Goal: Information Seeking & Learning: Find specific page/section

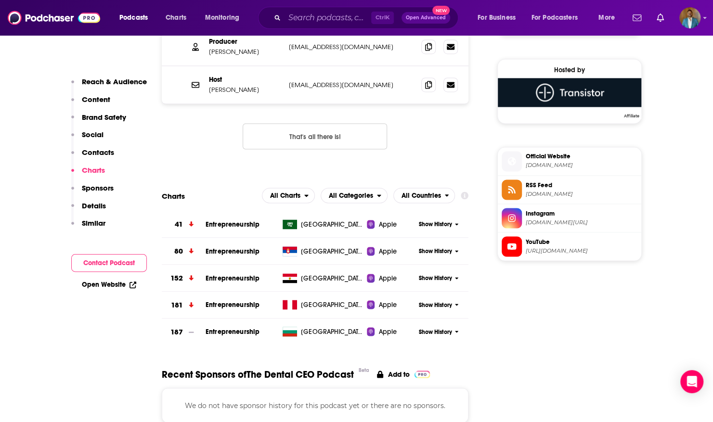
scroll to position [893, 0]
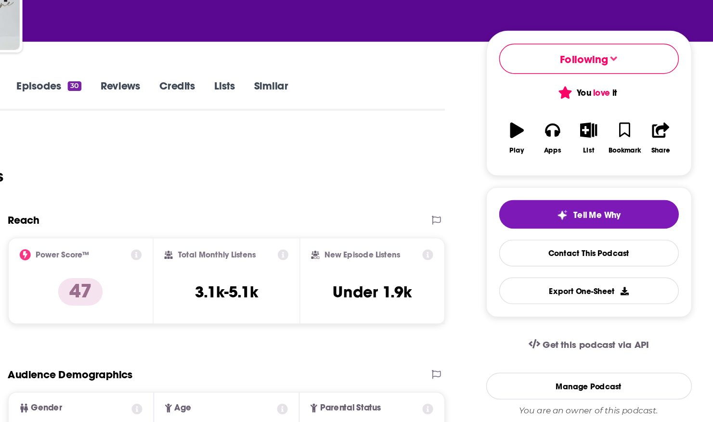
scroll to position [3, 0]
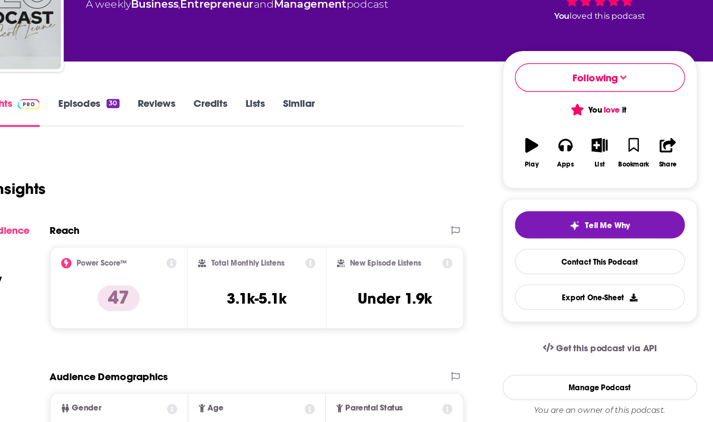
click at [458, 304] on icon at bounding box center [457, 304] width 8 height 8
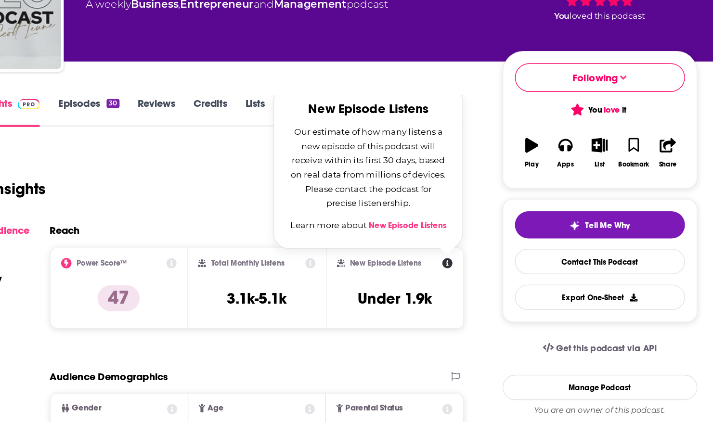
click at [429, 275] on link "New Episode Listens" at bounding box center [427, 276] width 58 height 8
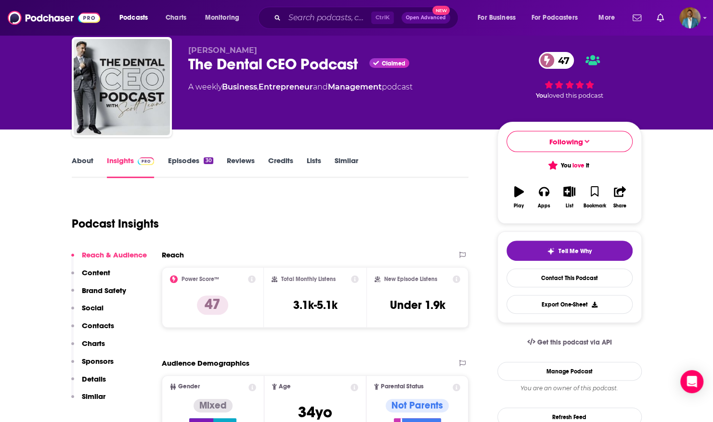
scroll to position [29, 0]
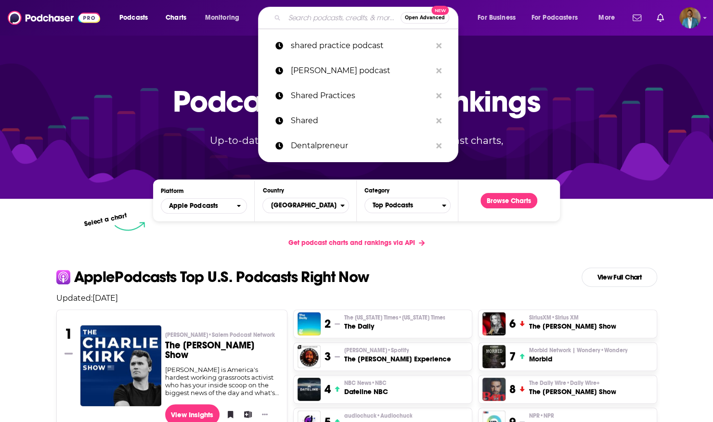
click at [305, 15] on input "Search podcasts, credits, & more..." at bounding box center [342, 17] width 116 height 15
click at [348, 81] on p "[PERSON_NAME] podcast" at bounding box center [361, 70] width 140 height 25
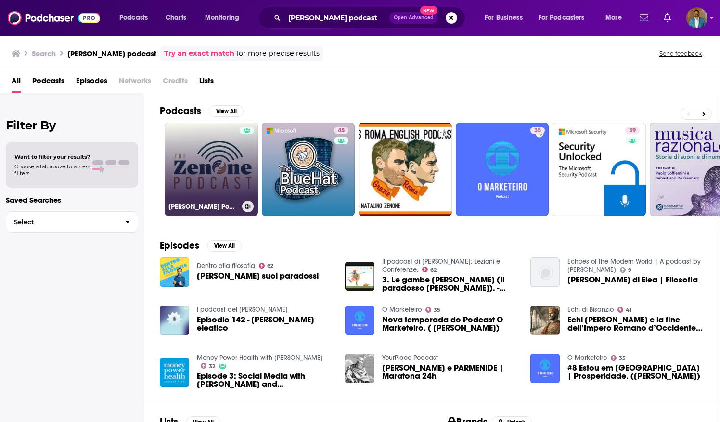
click at [247, 157] on div at bounding box center [247, 164] width 14 height 74
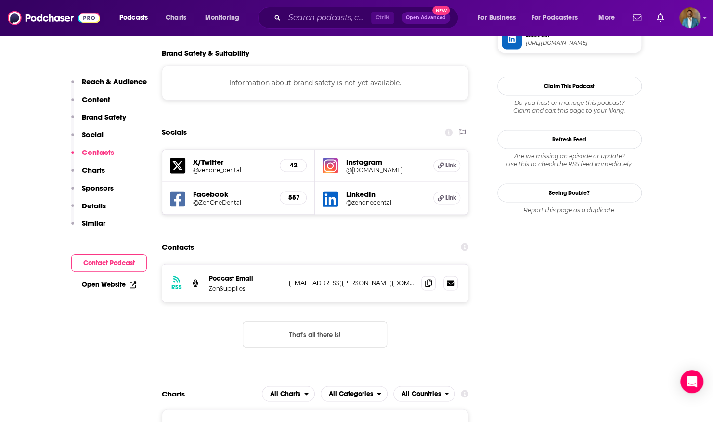
scroll to position [856, 0]
click at [310, 15] on input "Search podcasts, credits, & more..." at bounding box center [327, 17] width 87 height 15
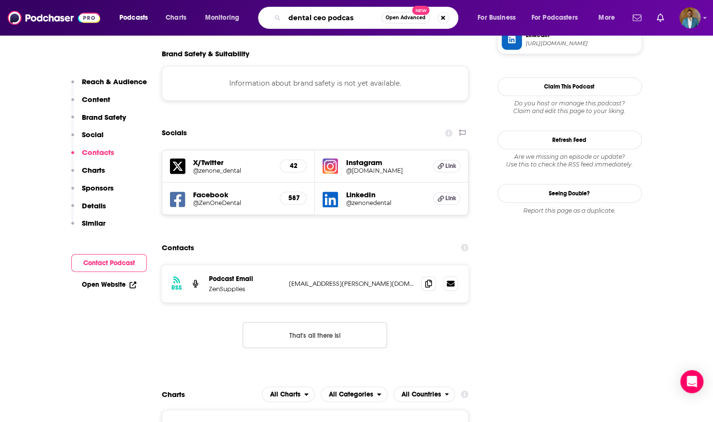
type input "dental ceo podcast"
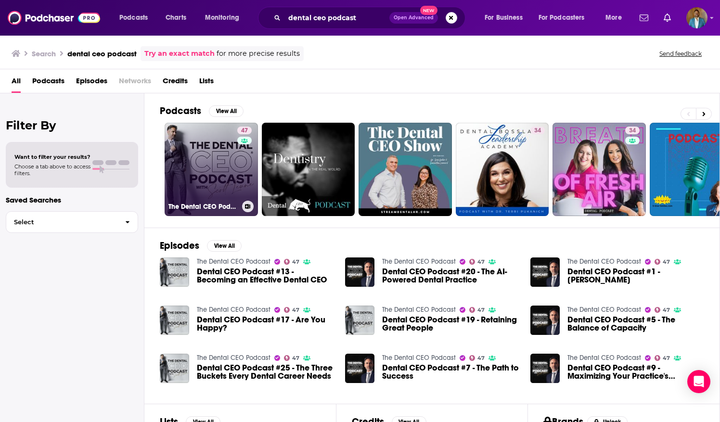
click at [243, 167] on div "47" at bounding box center [245, 164] width 17 height 74
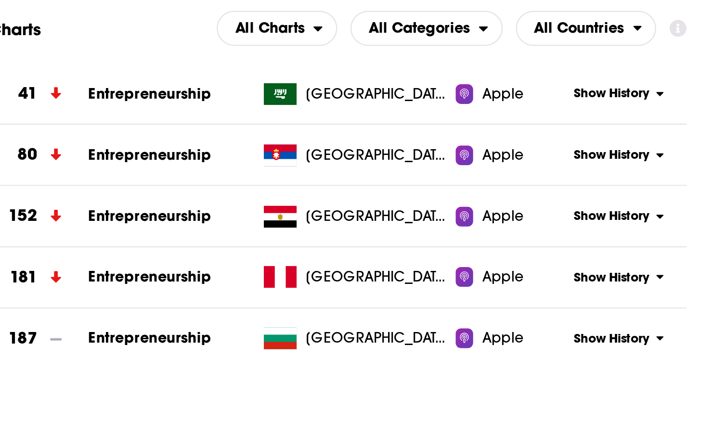
scroll to position [997, 0]
